Goal: Task Accomplishment & Management: Use online tool/utility

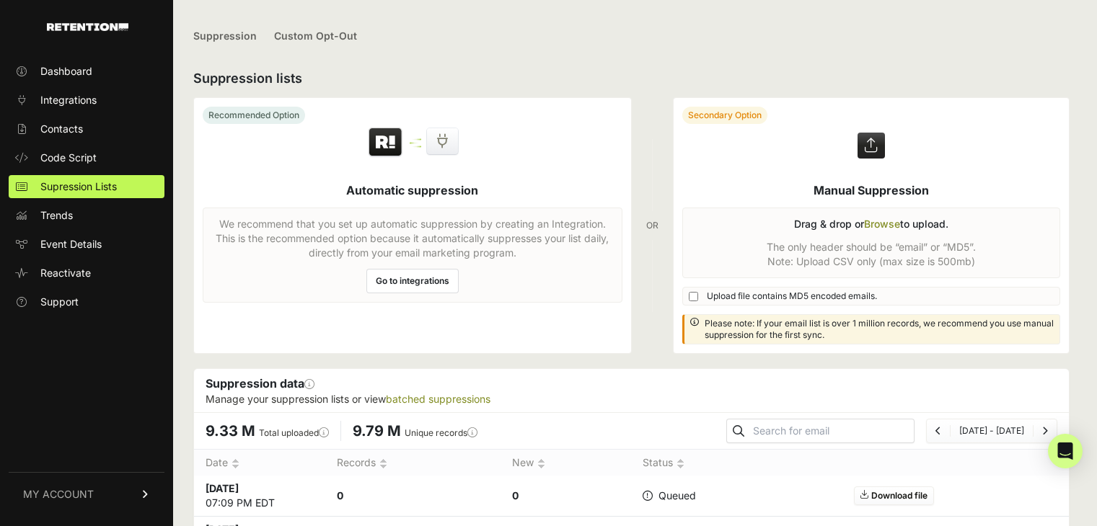
scroll to position [216, 0]
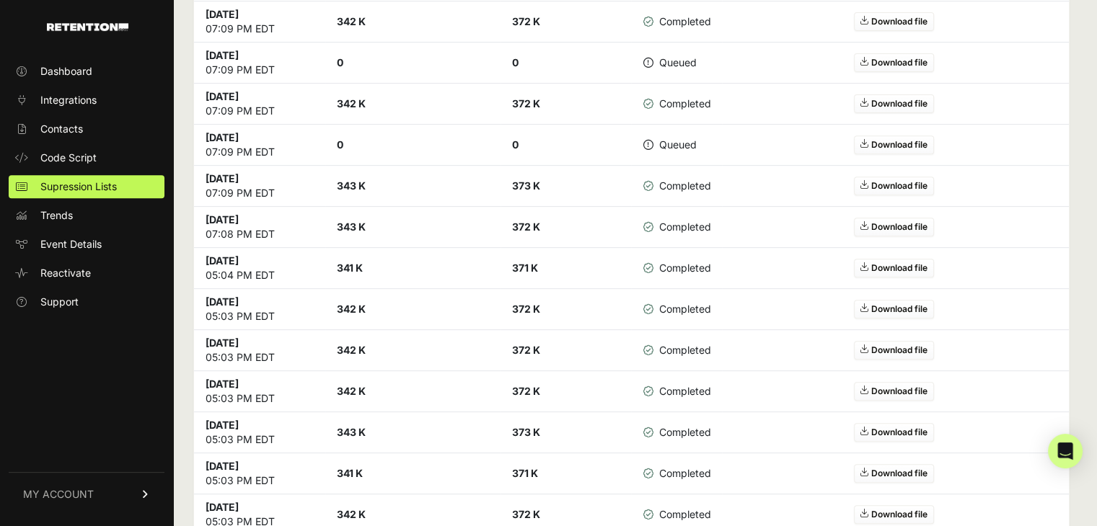
scroll to position [361, 0]
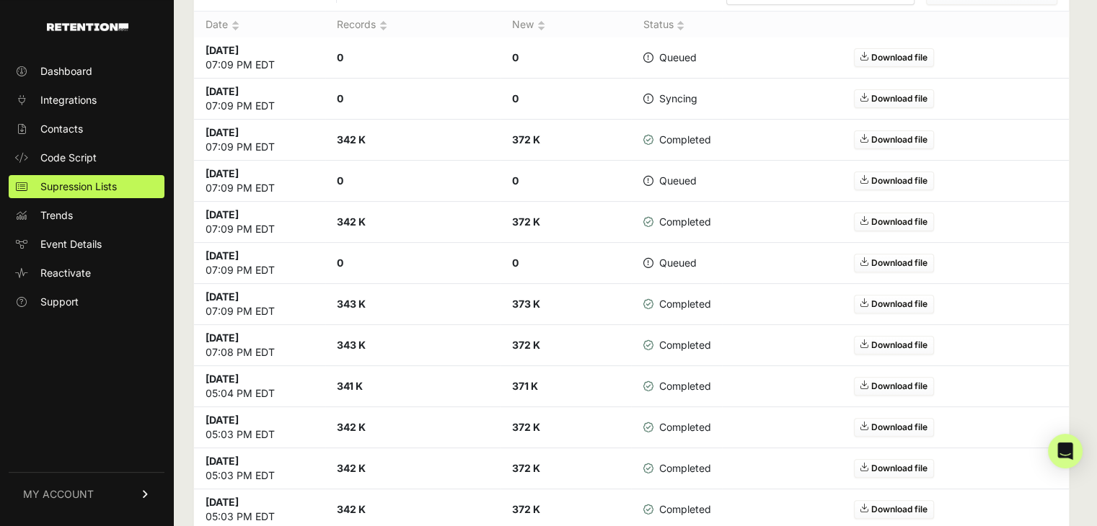
scroll to position [288, 0]
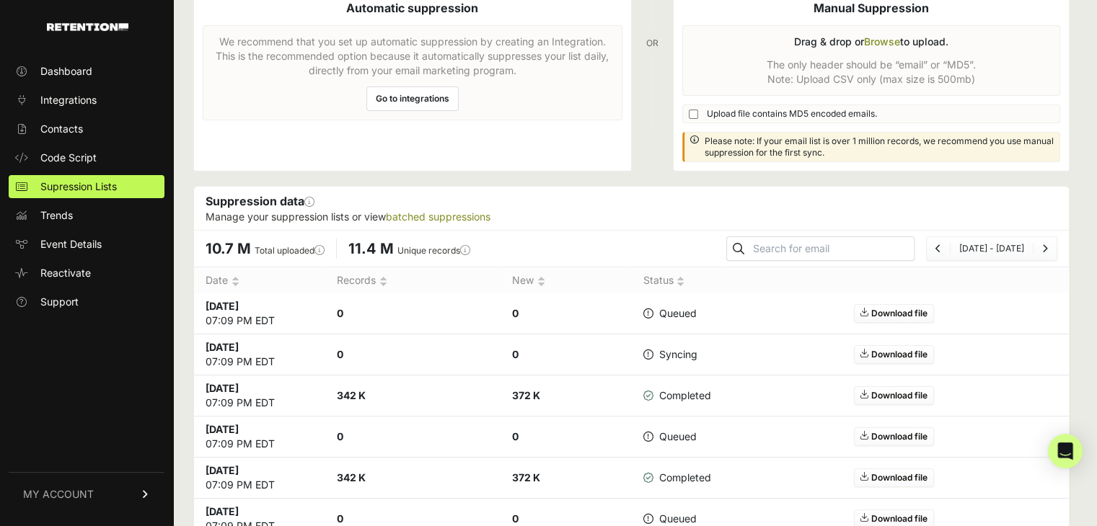
scroll to position [172, 0]
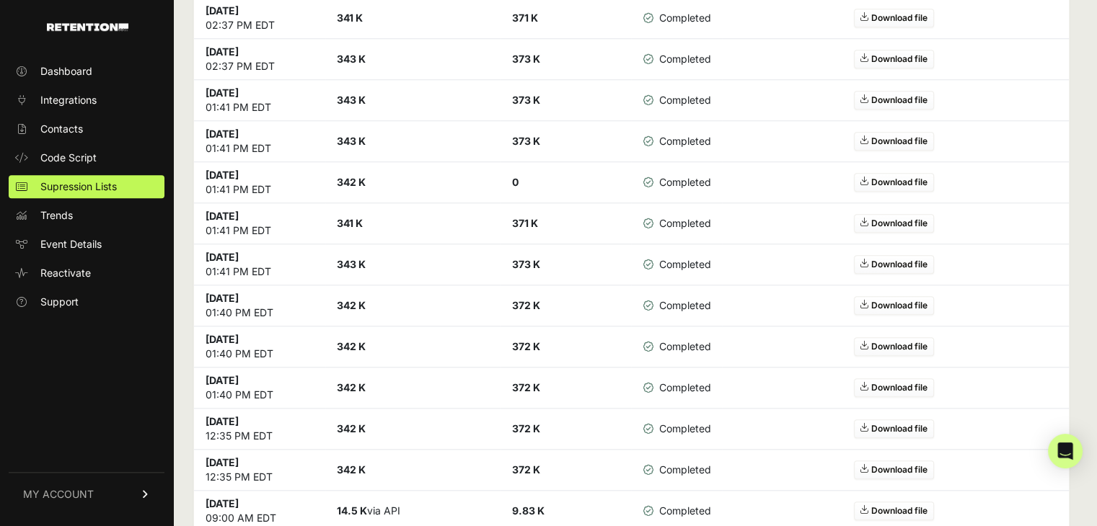
scroll to position [1430, 0]
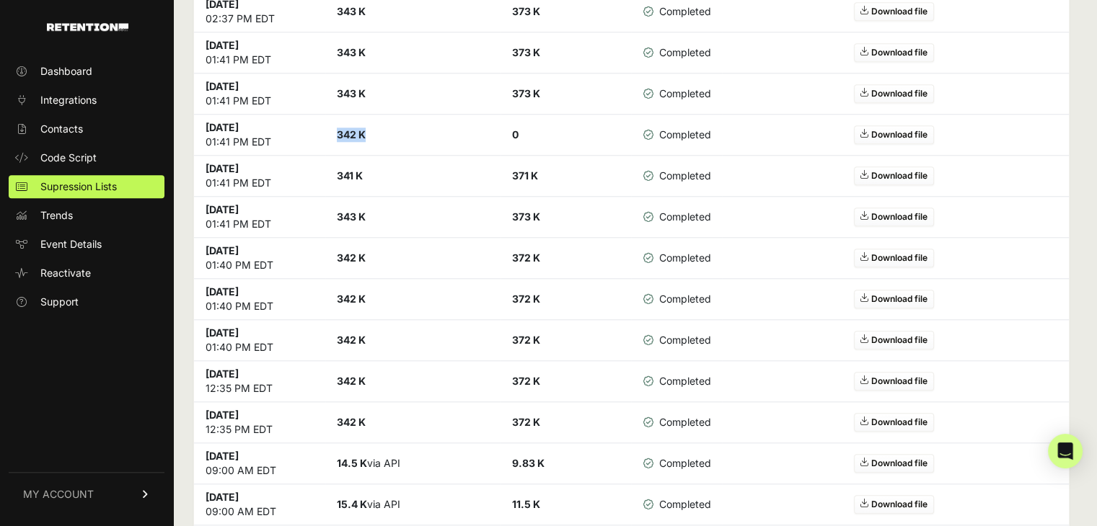
drag, startPoint x: 334, startPoint y: 128, endPoint x: 381, endPoint y: 130, distance: 46.9
click at [381, 130] on td "342 K" at bounding box center [412, 135] width 175 height 41
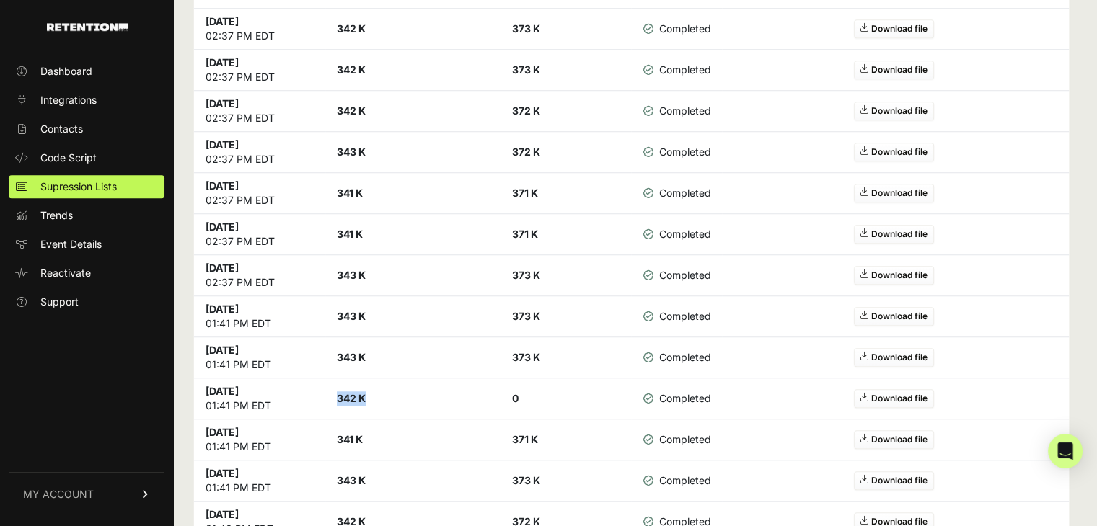
scroll to position [1142, 0]
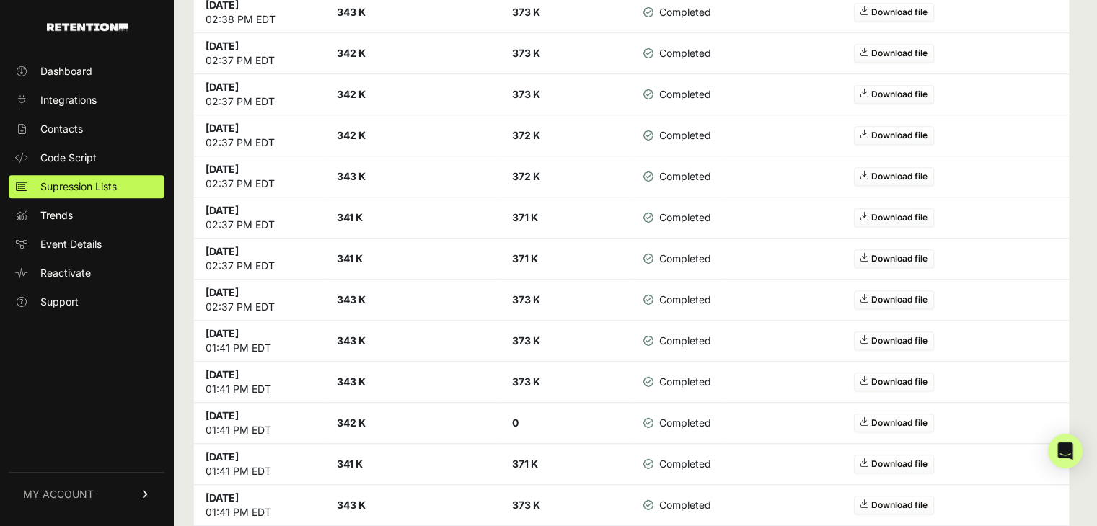
click at [361, 376] on strong "343 K" at bounding box center [351, 382] width 29 height 12
click at [363, 341] on strong "343 K" at bounding box center [351, 341] width 29 height 12
click at [361, 294] on strong "343 K" at bounding box center [351, 300] width 29 height 12
click at [355, 252] on strong "341 K" at bounding box center [350, 258] width 26 height 12
click at [358, 214] on strong "341 K" at bounding box center [350, 217] width 26 height 12
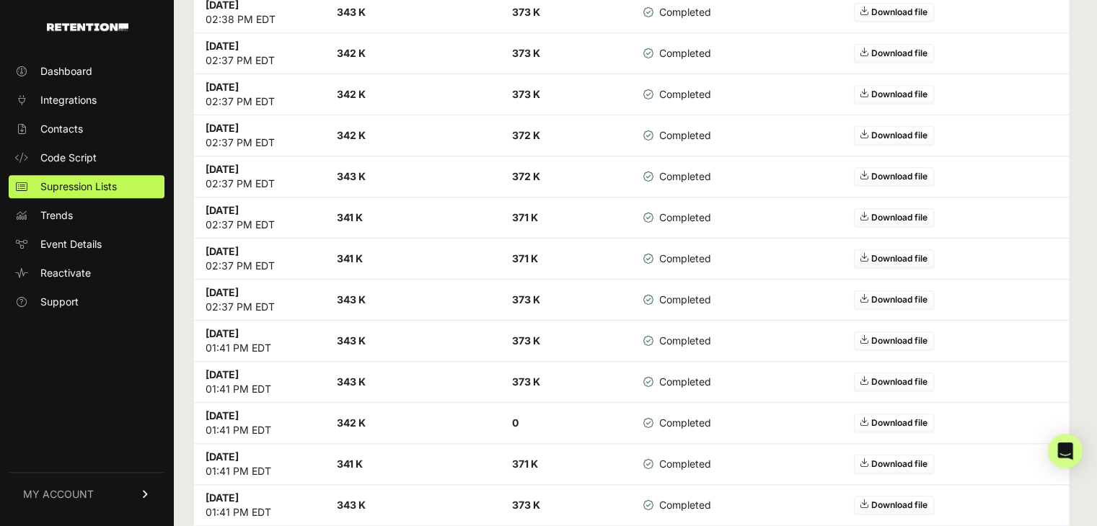
click at [360, 171] on strong "343 K" at bounding box center [351, 176] width 29 height 12
click at [353, 129] on strong "342 K" at bounding box center [351, 135] width 29 height 12
click at [352, 90] on strong "342 K" at bounding box center [351, 94] width 29 height 12
drag, startPoint x: 337, startPoint y: 87, endPoint x: 372, endPoint y: 89, distance: 35.4
click at [372, 89] on td "342 K" at bounding box center [412, 94] width 175 height 41
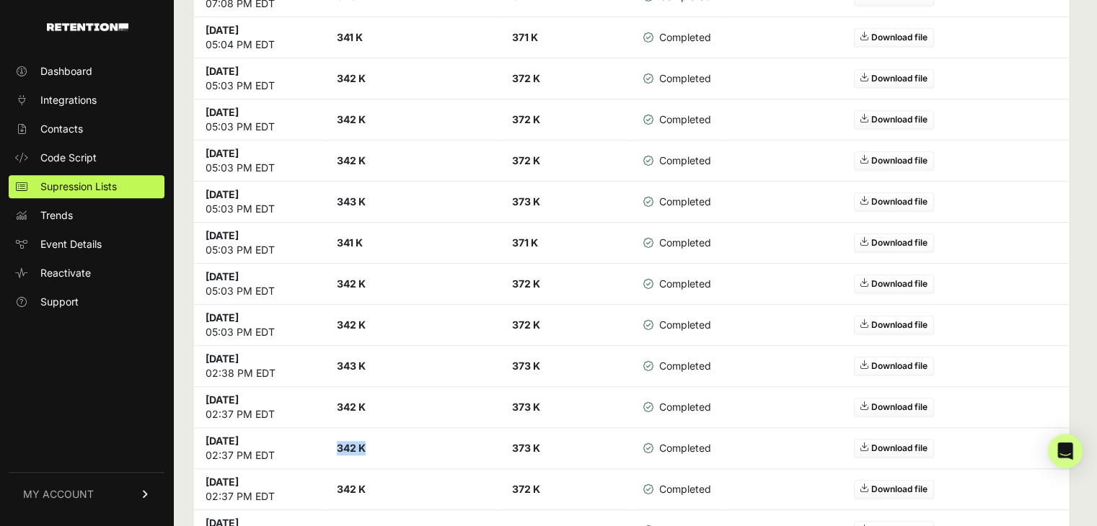
scroll to position [781, 0]
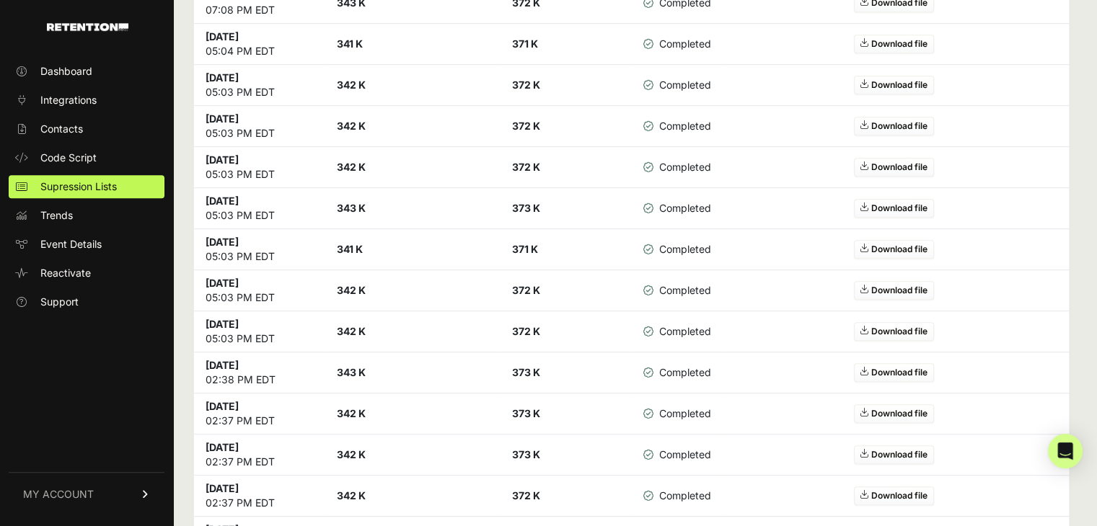
click at [348, 409] on strong "342 K" at bounding box center [351, 413] width 29 height 12
click at [349, 370] on strong "343 K" at bounding box center [351, 372] width 29 height 12
click at [355, 329] on strong "342 K" at bounding box center [351, 331] width 29 height 12
click at [356, 292] on strong "342 K" at bounding box center [351, 290] width 29 height 12
click at [356, 246] on strong "341 K" at bounding box center [350, 249] width 26 height 12
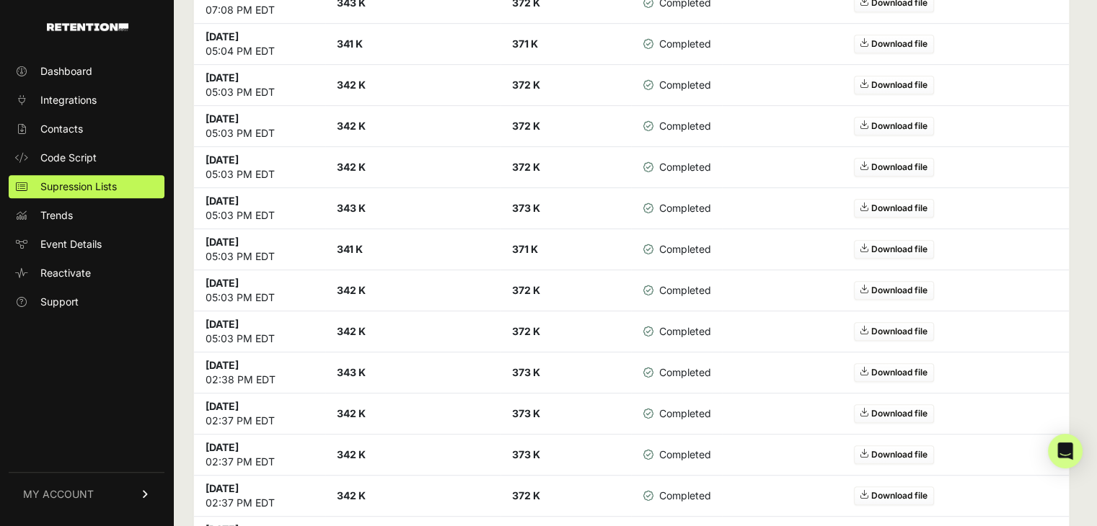
click at [356, 206] on strong "343 K" at bounding box center [351, 208] width 29 height 12
click at [355, 166] on strong "342 K" at bounding box center [351, 167] width 29 height 12
click at [356, 122] on strong "342 K" at bounding box center [351, 126] width 29 height 12
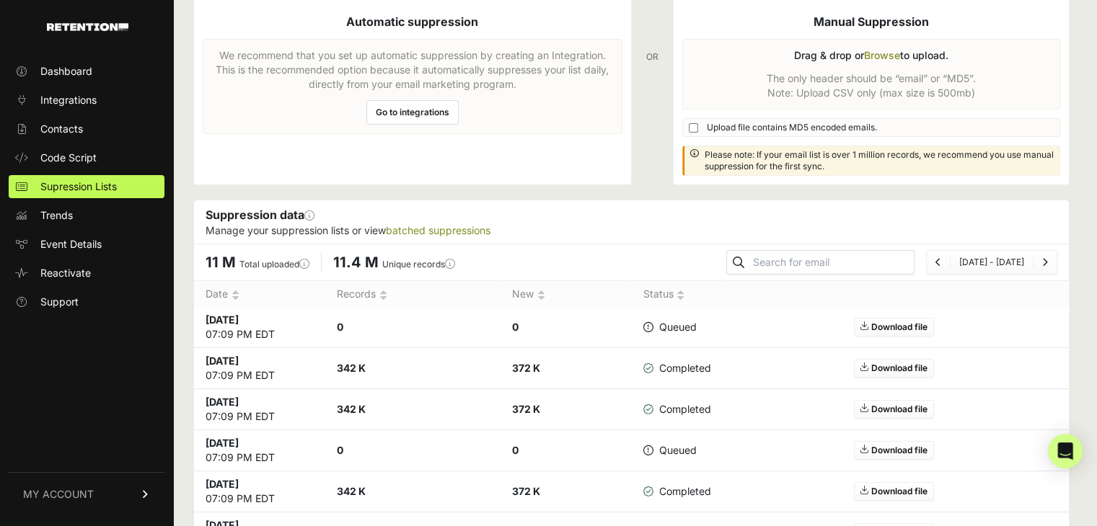
scroll to position [0, 0]
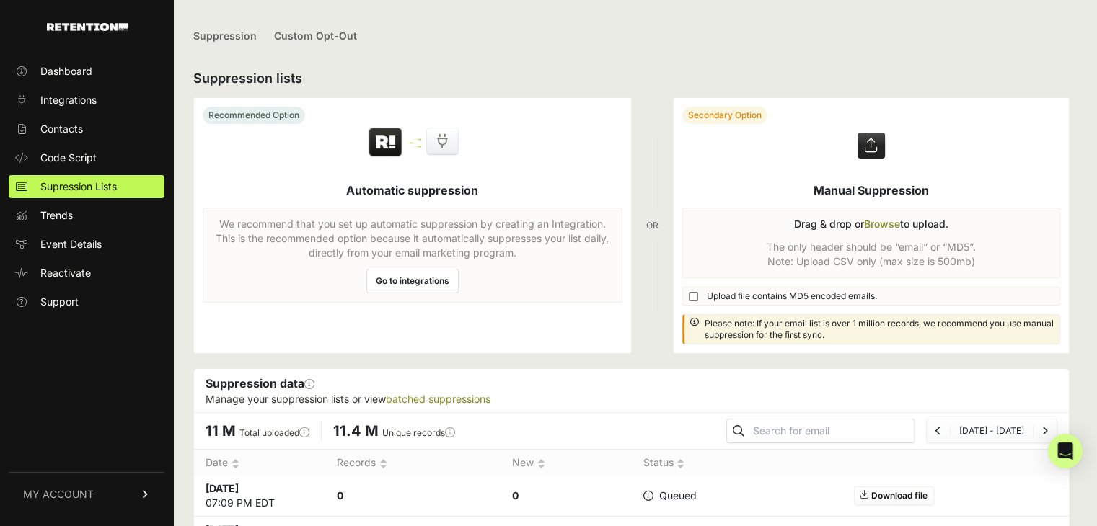
click at [889, 220] on label at bounding box center [872, 225] width 396 height 255
click at [0, 0] on input "file" at bounding box center [0, 0] width 0 height 0
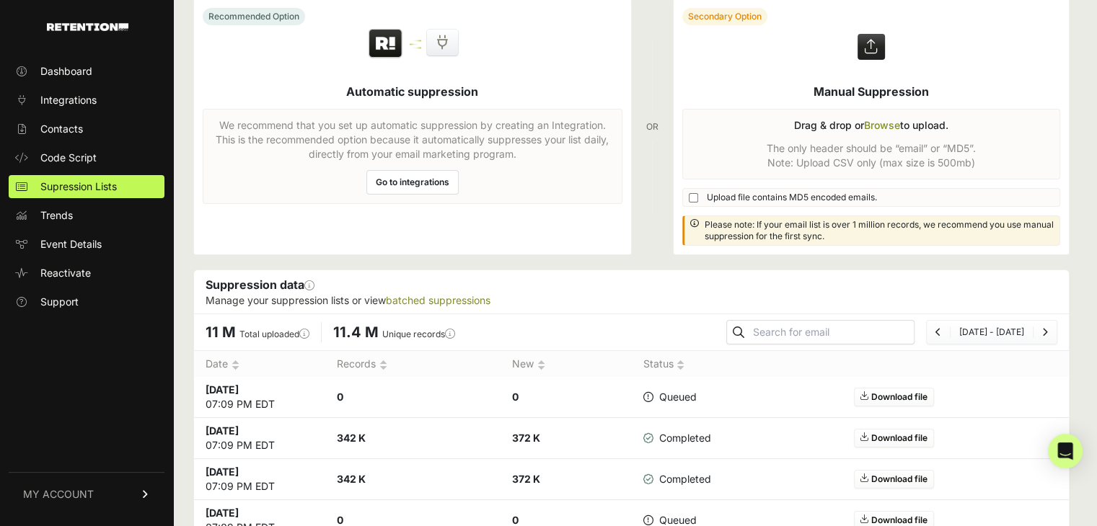
scroll to position [216, 0]
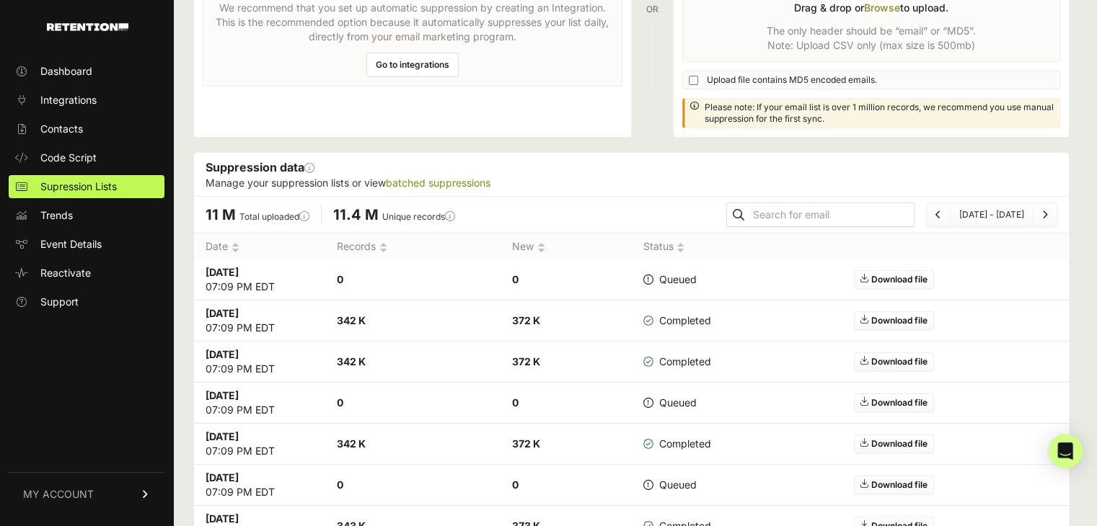
click at [901, 276] on link "Download file" at bounding box center [894, 279] width 80 height 19
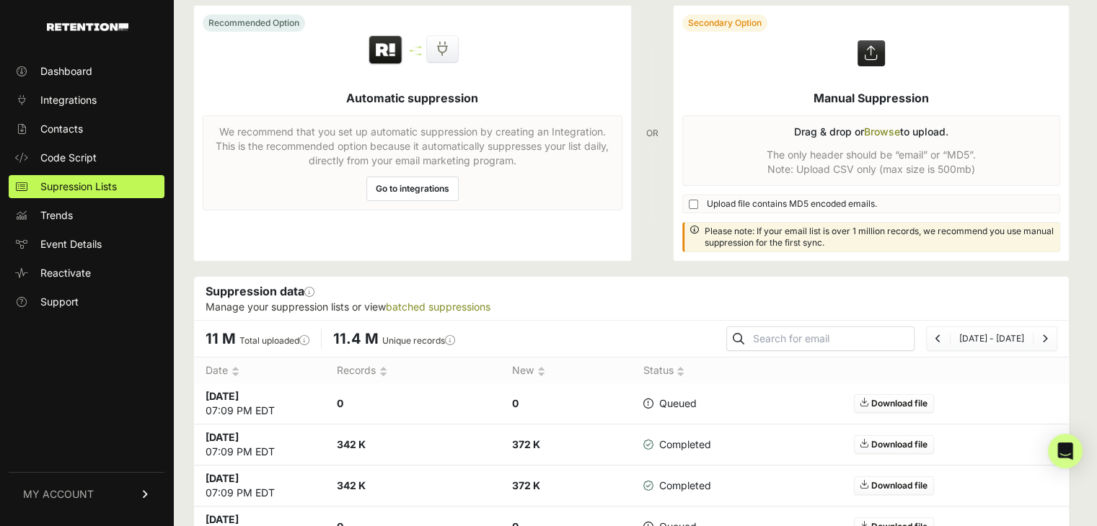
scroll to position [0, 0]
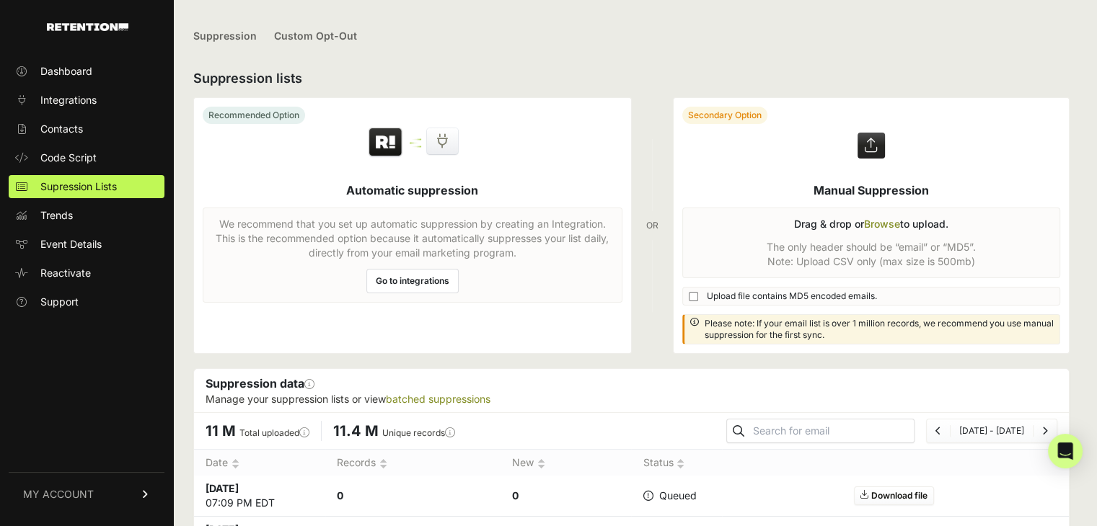
click at [871, 225] on label at bounding box center [872, 225] width 396 height 255
click at [0, 0] on input "file" at bounding box center [0, 0] width 0 height 0
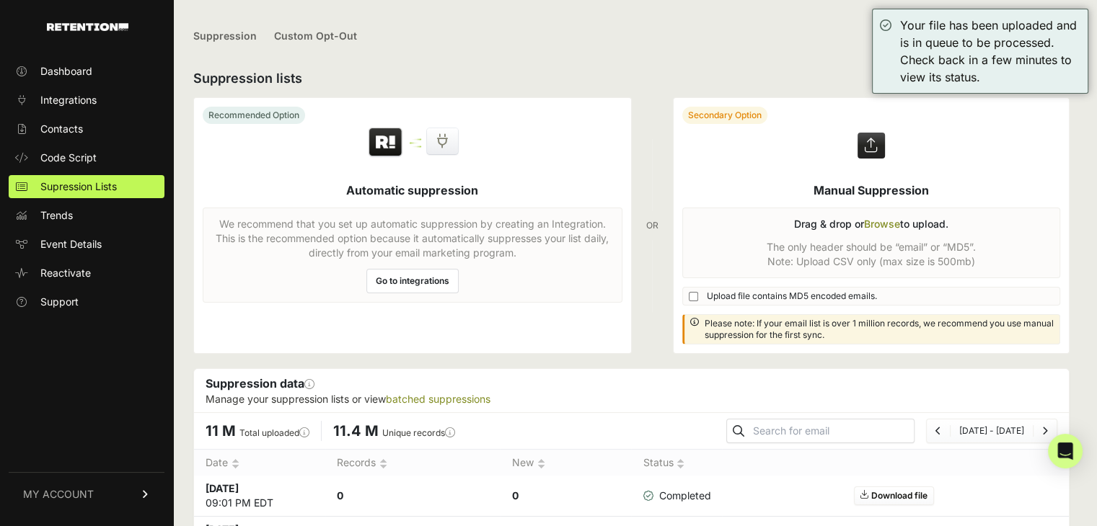
click at [902, 225] on label at bounding box center [872, 225] width 396 height 255
click at [0, 0] on input "file" at bounding box center [0, 0] width 0 height 0
click at [894, 224] on label at bounding box center [872, 225] width 396 height 255
click at [0, 0] on input "file" at bounding box center [0, 0] width 0 height 0
click at [883, 223] on label at bounding box center [872, 225] width 396 height 255
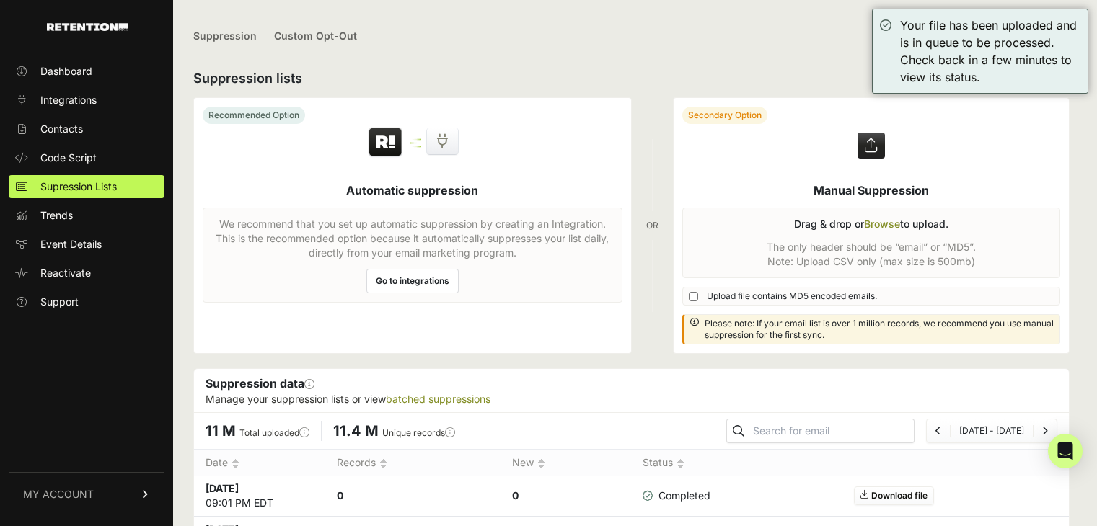
click at [0, 0] on input "file" at bounding box center [0, 0] width 0 height 0
click at [886, 227] on label at bounding box center [872, 225] width 396 height 255
click at [0, 0] on input "file" at bounding box center [0, 0] width 0 height 0
click at [883, 226] on label at bounding box center [872, 225] width 396 height 255
click at [0, 0] on input "file" at bounding box center [0, 0] width 0 height 0
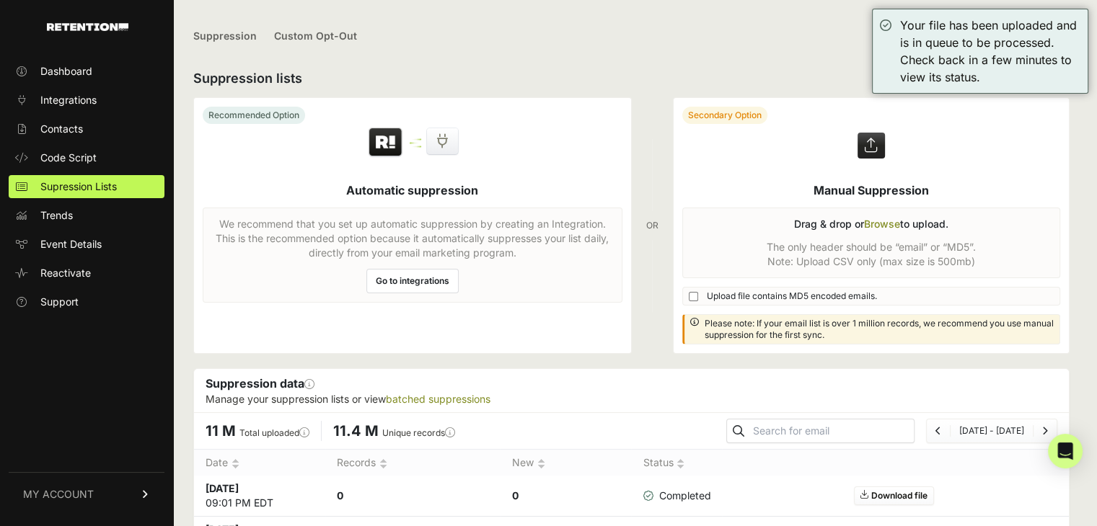
click at [889, 226] on label at bounding box center [872, 225] width 396 height 255
click at [0, 0] on input "file" at bounding box center [0, 0] width 0 height 0
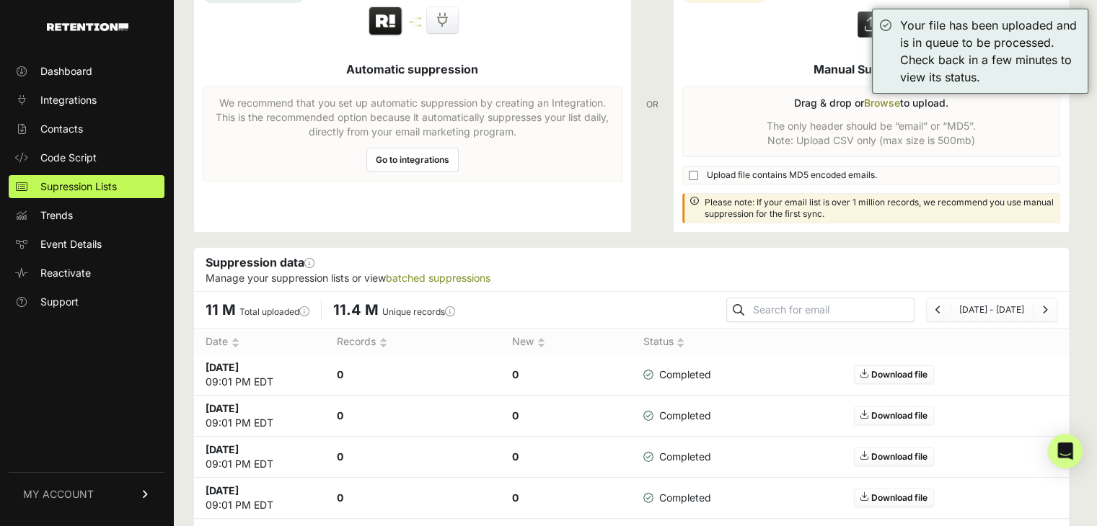
scroll to position [99, 0]
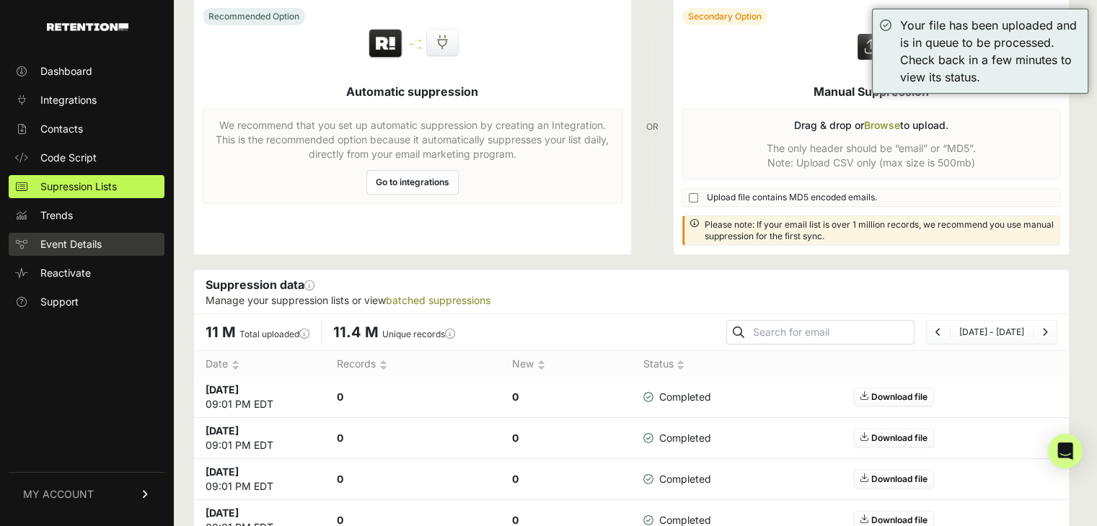
click at [61, 233] on link "Event Details" at bounding box center [87, 244] width 156 height 23
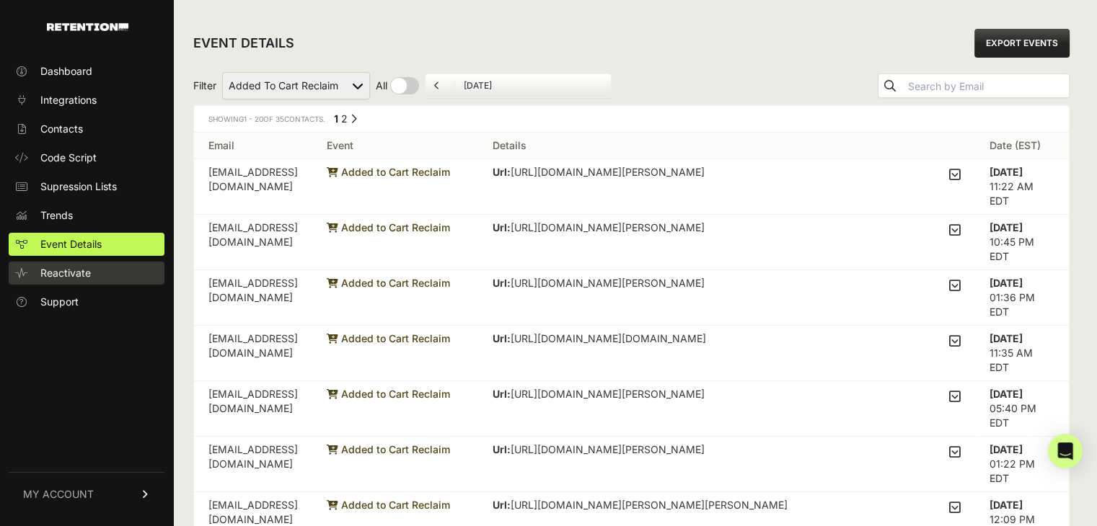
click at [87, 281] on link "Reactivate" at bounding box center [87, 273] width 156 height 23
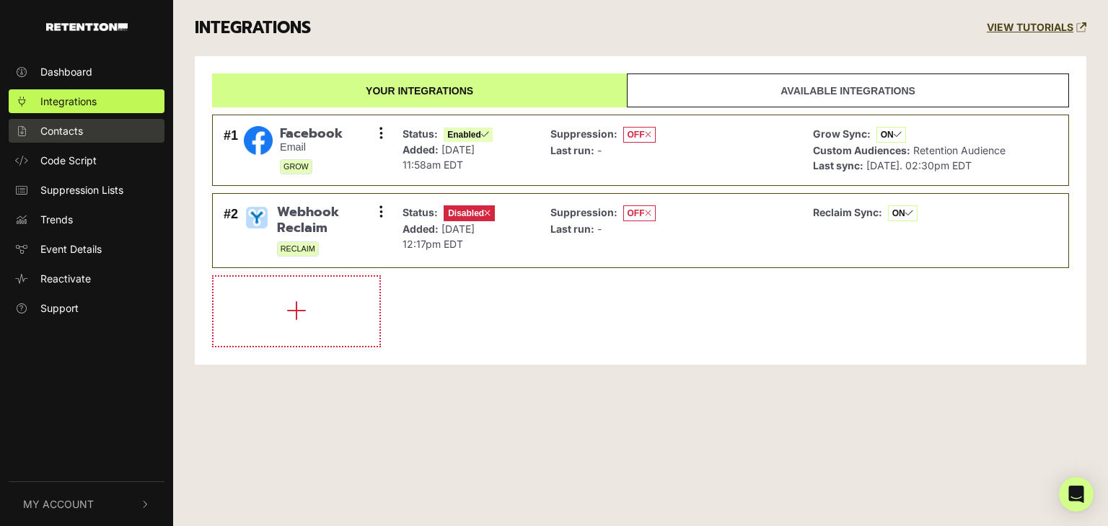
click at [76, 128] on span "Contacts" at bounding box center [61, 130] width 43 height 15
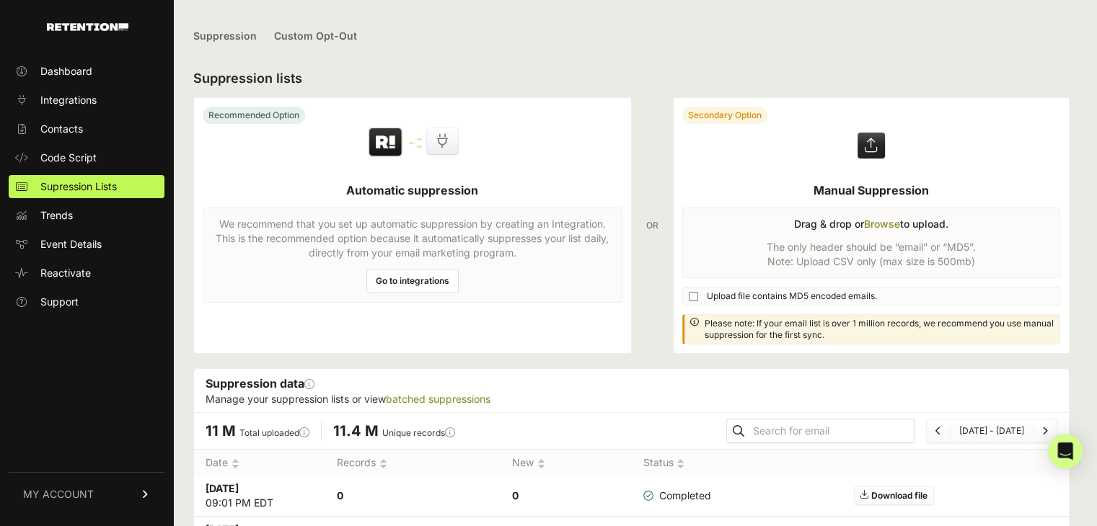
click at [873, 226] on label at bounding box center [872, 225] width 396 height 255
click at [0, 0] on input "file" at bounding box center [0, 0] width 0 height 0
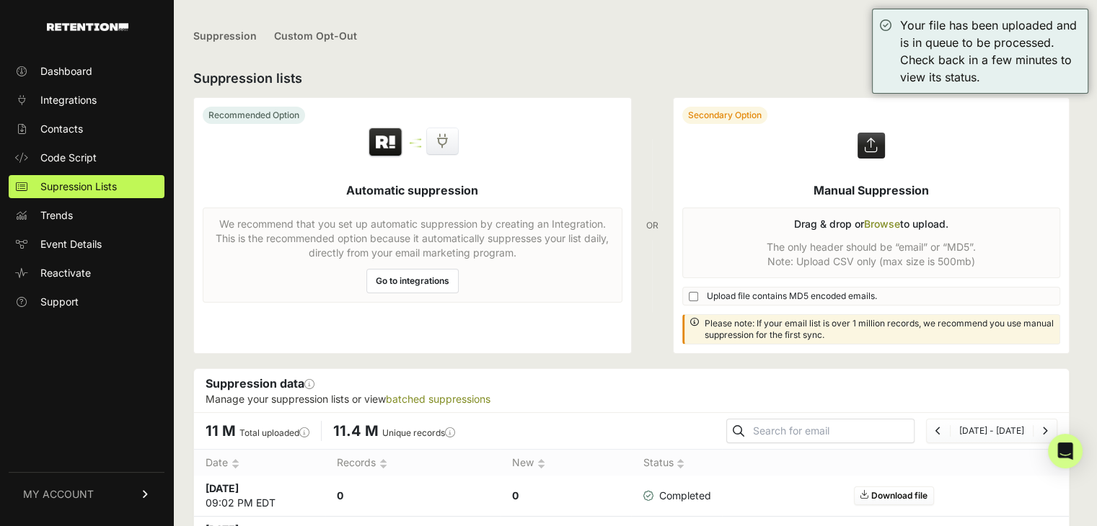
click at [887, 224] on label at bounding box center [872, 225] width 396 height 255
click at [0, 0] on input "file" at bounding box center [0, 0] width 0 height 0
click at [886, 224] on label at bounding box center [872, 225] width 396 height 255
click at [0, 0] on input "file" at bounding box center [0, 0] width 0 height 0
click at [883, 224] on label at bounding box center [872, 225] width 396 height 255
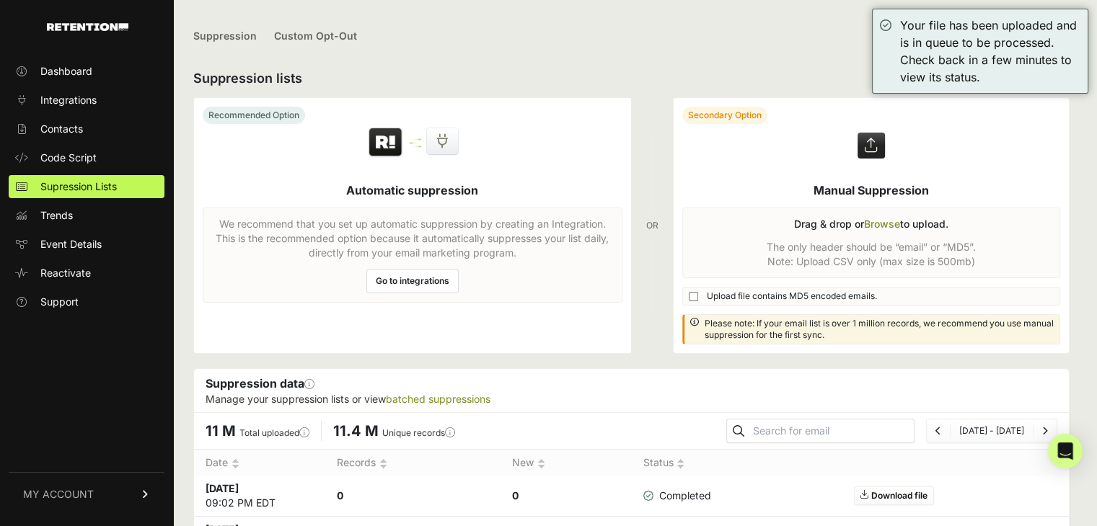
click at [0, 0] on input "file" at bounding box center [0, 0] width 0 height 0
click at [887, 225] on label at bounding box center [872, 225] width 396 height 255
click at [0, 0] on input "file" at bounding box center [0, 0] width 0 height 0
click at [889, 224] on label at bounding box center [872, 225] width 396 height 255
click at [0, 0] on input "file" at bounding box center [0, 0] width 0 height 0
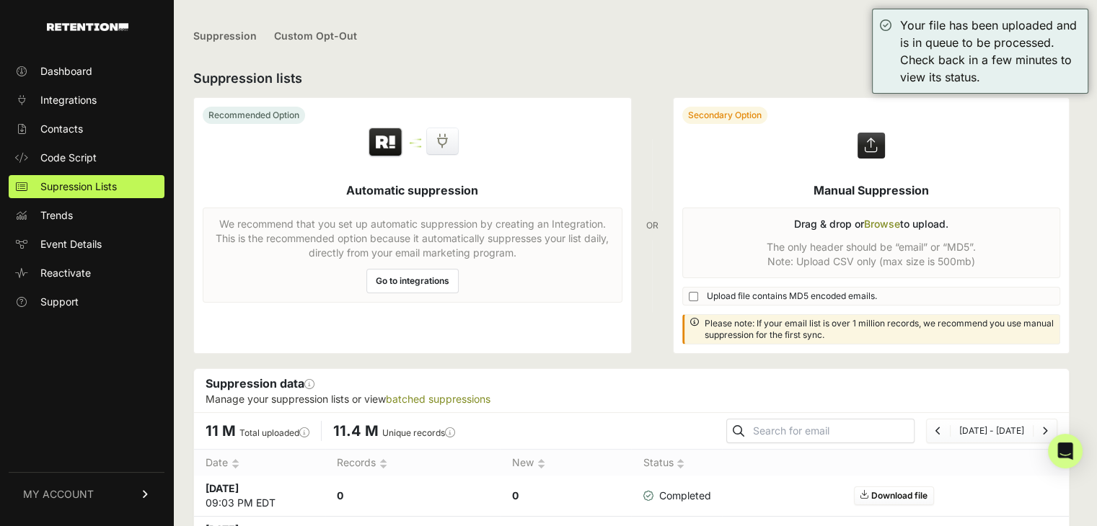
click at [886, 223] on label at bounding box center [872, 225] width 396 height 255
click at [0, 0] on input "file" at bounding box center [0, 0] width 0 height 0
click at [880, 226] on label at bounding box center [872, 225] width 396 height 255
click at [0, 0] on input "file" at bounding box center [0, 0] width 0 height 0
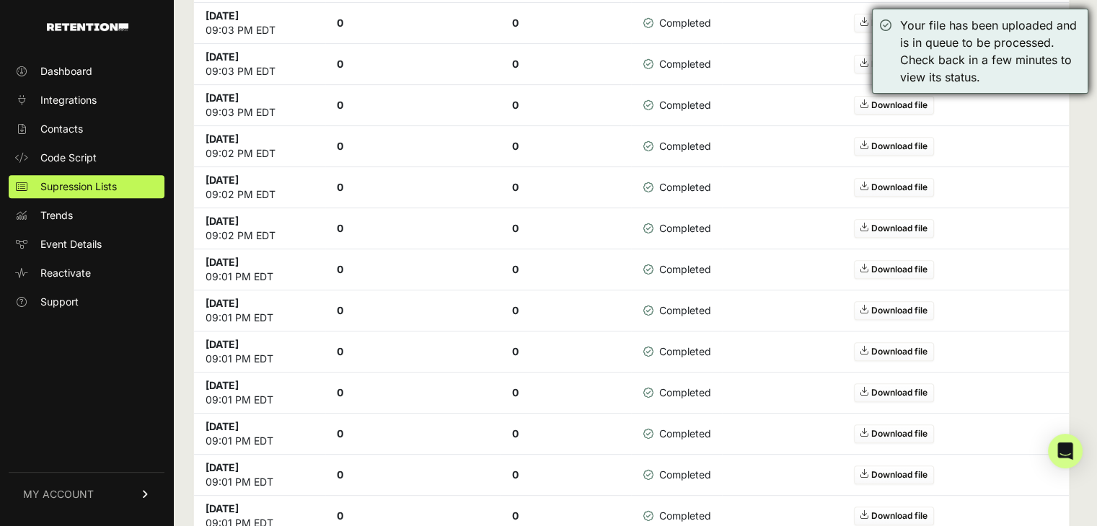
scroll to position [433, 0]
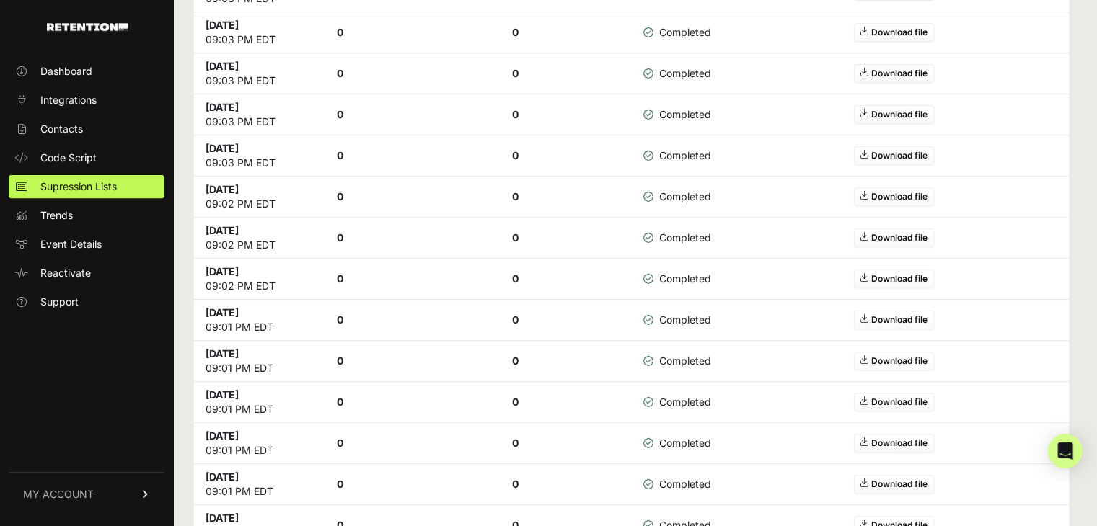
scroll to position [216, 0]
